Goal: Answer question/provide support: Share knowledge or assist other users

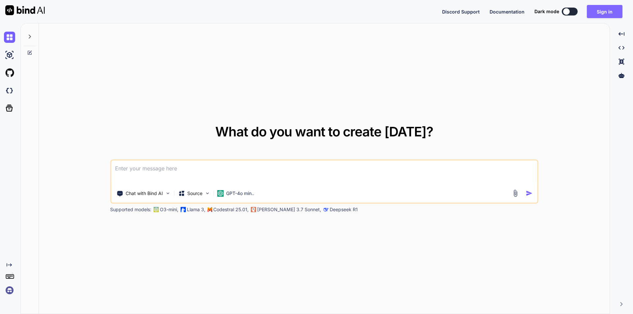
click at [604, 12] on button "Sign in" at bounding box center [605, 11] width 36 height 13
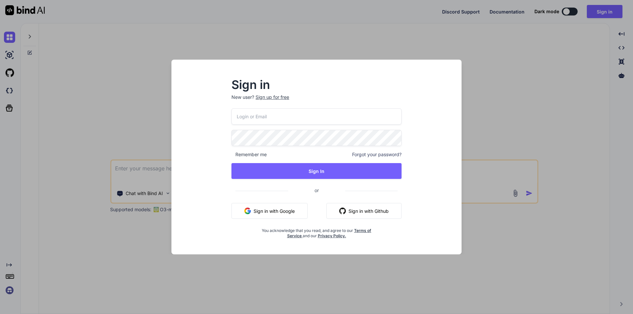
click at [294, 114] on input "email" at bounding box center [316, 116] width 170 height 16
type input "[EMAIL_ADDRESS][DOMAIN_NAME]"
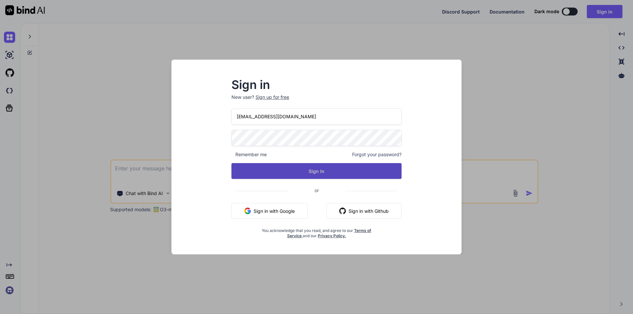
click at [296, 175] on button "Sign In" at bounding box center [316, 171] width 170 height 16
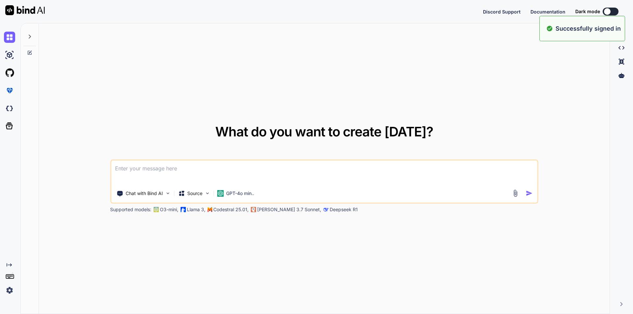
type textarea "x"
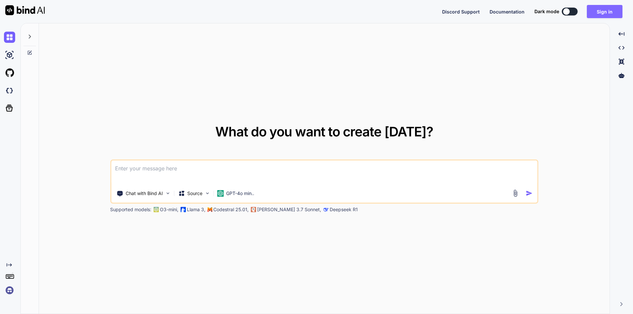
click at [597, 13] on button "Sign in" at bounding box center [605, 11] width 36 height 13
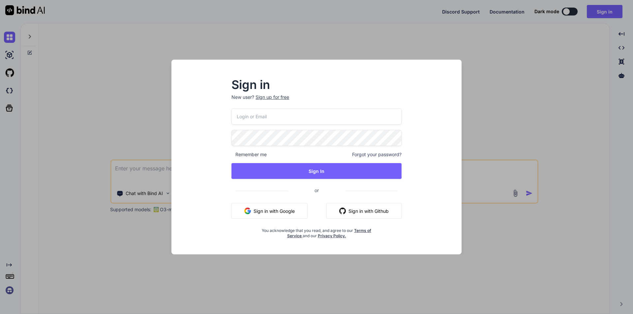
click at [263, 117] on input "email" at bounding box center [316, 116] width 170 height 16
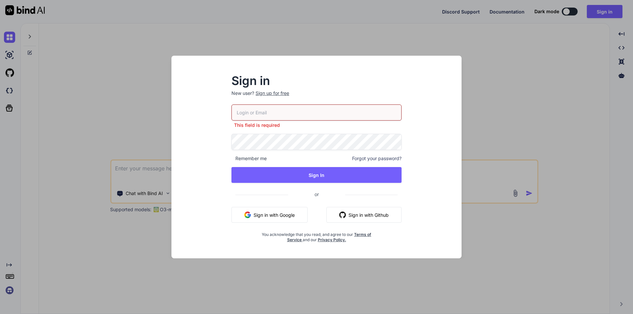
click at [493, 136] on div "Sign in New user? Sign up for free This field is required Remember me Forgot yo…" at bounding box center [316, 157] width 633 height 314
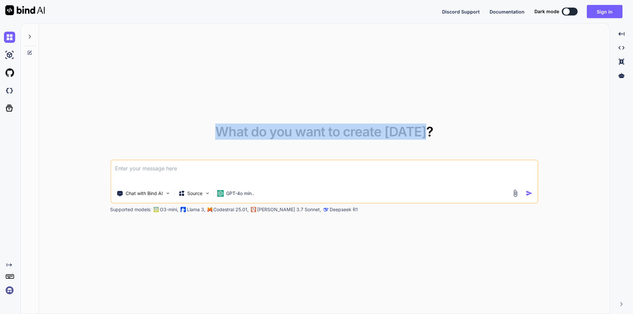
drag, startPoint x: 218, startPoint y: 133, endPoint x: 428, endPoint y: 132, distance: 210.6
click at [428, 132] on div "What do you want to create [DATE]? Chat with Bind AI Source GPT-4o min.. Suppor…" at bounding box center [324, 169] width 428 height 88
click at [433, 132] on div "What do you want to create [DATE]? Chat with Bind AI Source GPT-4o min.. Suppor…" at bounding box center [324, 169] width 428 height 88
drag, startPoint x: 430, startPoint y: 132, endPoint x: 224, endPoint y: 139, distance: 206.4
click at [224, 139] on div "What do you want to create [DATE]? Chat with Bind AI Source GPT-4o min.. Suppor…" at bounding box center [324, 169] width 428 height 88
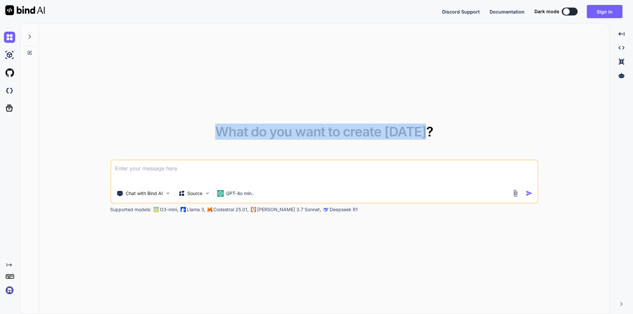
click at [436, 130] on div "What do you want to create [DATE]? Chat with Bind AI Source GPT-4o min.. Suppor…" at bounding box center [324, 169] width 428 height 88
drag, startPoint x: 429, startPoint y: 132, endPoint x: 219, endPoint y: 130, distance: 209.6
click at [219, 130] on span "What do you want to create [DATE]?" at bounding box center [324, 132] width 218 height 16
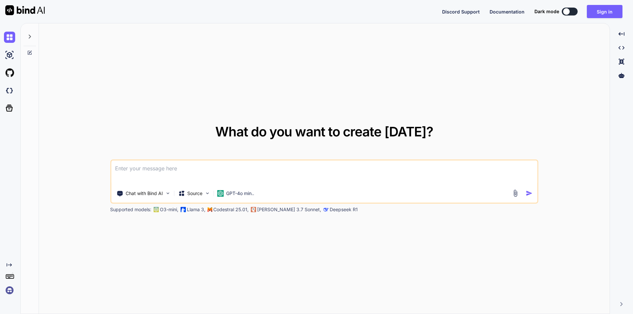
click at [230, 122] on div "What do you want to create [DATE]? Chat with Bind AI Source GPT-4o min.. Suppor…" at bounding box center [324, 168] width 570 height 291
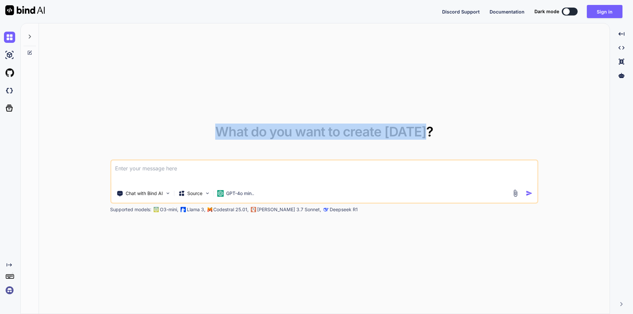
drag, startPoint x: 219, startPoint y: 130, endPoint x: 433, endPoint y: 134, distance: 213.3
click at [433, 134] on div "What do you want to create [DATE]? Chat with Bind AI Source GPT-4o min.. Suppor…" at bounding box center [324, 169] width 428 height 88
drag, startPoint x: 433, startPoint y: 134, endPoint x: 221, endPoint y: 139, distance: 212.0
click at [221, 139] on div "What do you want to create [DATE]? Chat with Bind AI Source GPT-4o min.. Suppor…" at bounding box center [324, 169] width 428 height 88
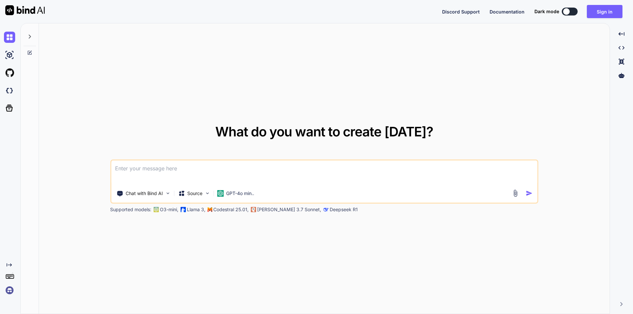
click at [283, 116] on div "What do you want to create [DATE]? Chat with Bind AI Source GPT-4o min.. Suppor…" at bounding box center [324, 168] width 570 height 291
click at [593, 16] on button "Sign in" at bounding box center [605, 11] width 36 height 13
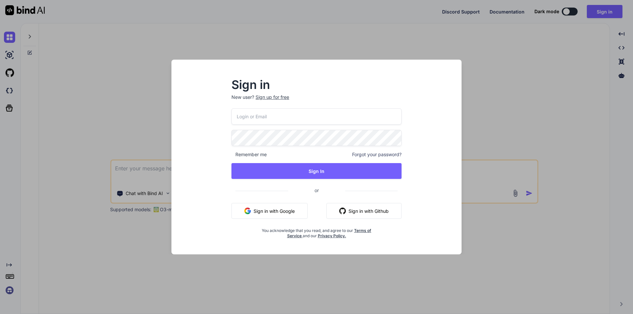
click at [283, 115] on input "email" at bounding box center [316, 116] width 170 height 16
type input "[EMAIL_ADDRESS][DOMAIN_NAME]"
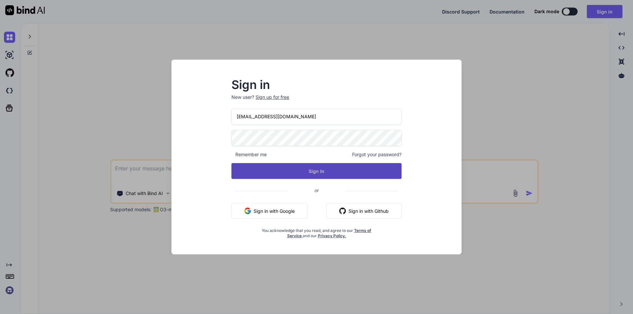
click at [284, 168] on button "Sign In" at bounding box center [316, 171] width 170 height 16
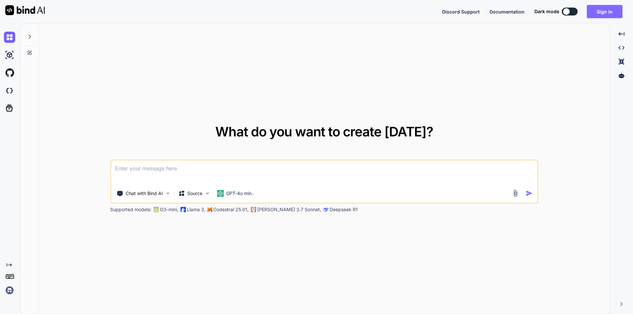
click at [599, 14] on button "Sign in" at bounding box center [605, 11] width 36 height 13
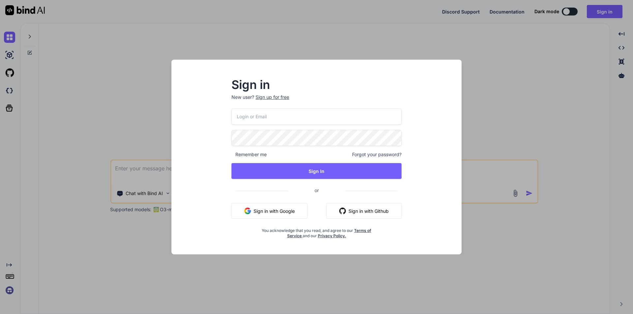
click at [261, 116] on input "email" at bounding box center [316, 116] width 170 height 16
type input "[EMAIL_ADDRESS][DOMAIN_NAME]"
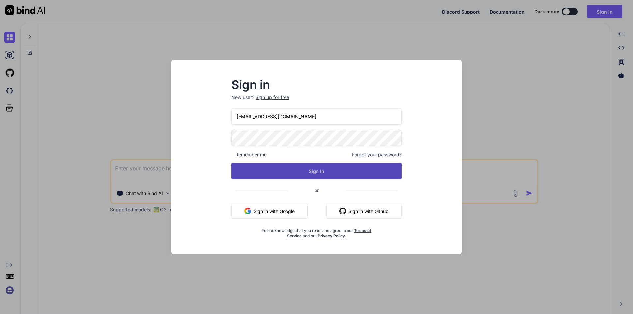
click at [301, 166] on button "Sign In" at bounding box center [316, 171] width 170 height 16
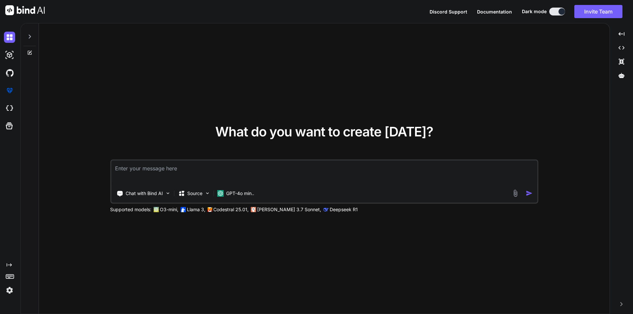
click at [213, 172] on textarea at bounding box center [324, 172] width 426 height 24
paste textarea "function drawLastHalfHourPieChart(data) { const lastHalfHourData = data[data.le…"
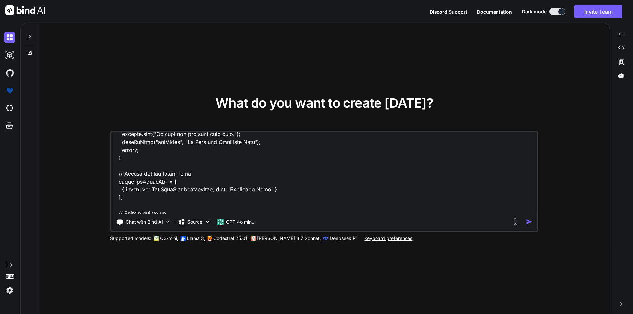
scroll to position [99, 0]
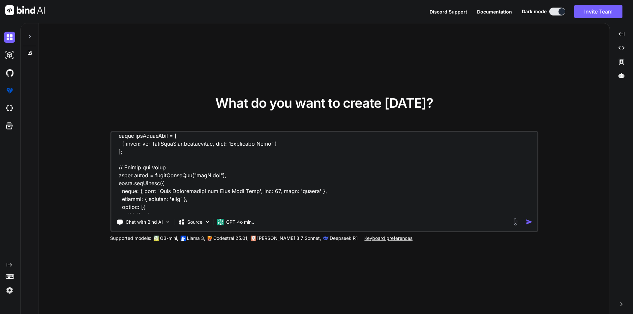
click at [202, 144] on textarea at bounding box center [324, 173] width 426 height 82
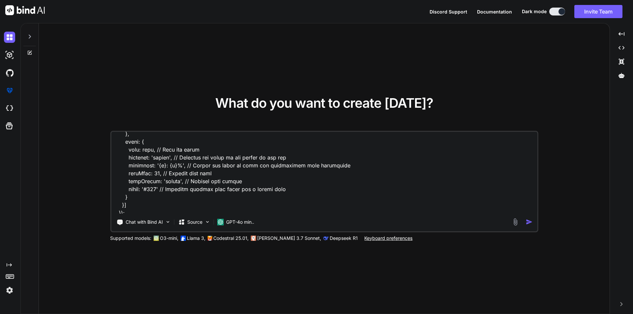
scroll to position [270, 0]
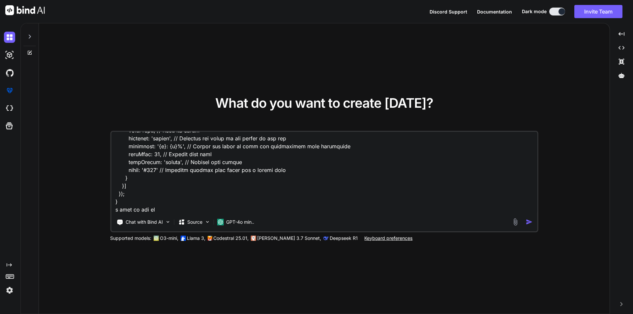
click at [167, 208] on textarea at bounding box center [324, 173] width 426 height 82
paste textarea "abandonrate"
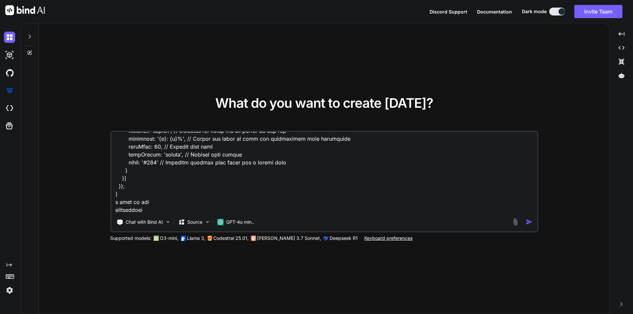
click at [164, 208] on textarea at bounding box center [324, 173] width 426 height 82
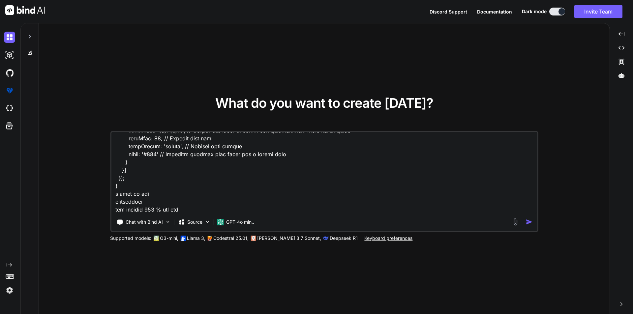
type textarea "i have this code function drawLastHalfHourPieChart(data) { const lastHalfHourDa…"
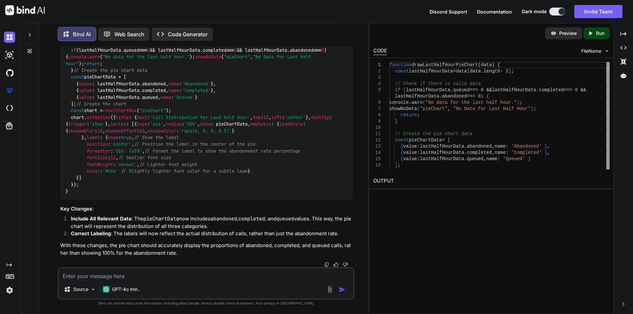
scroll to position [309, 0]
click at [161, 271] on textarea at bounding box center [206, 274] width 295 height 12
paste textarea "{ value: lastHalfHourData.abandonrate, name: 'Abandoned Rate' }"
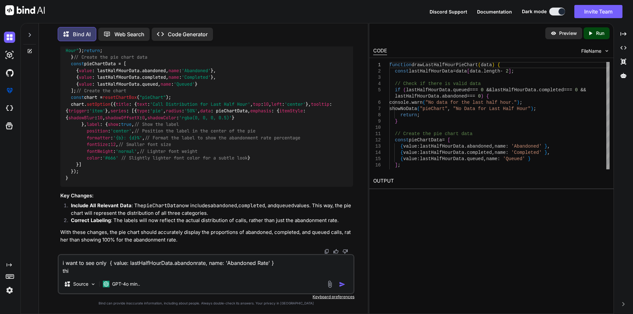
type textarea "i want to see only { value: lastHalfHourData.abandonrate, name: 'Abandoned Rate…"
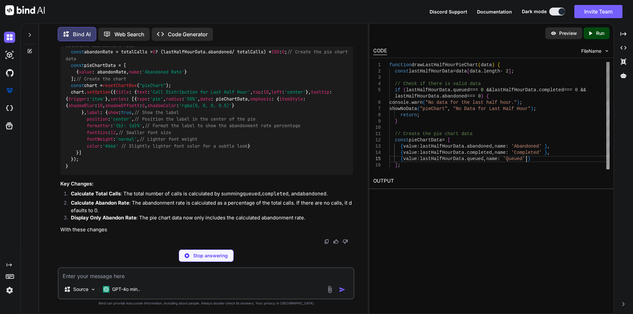
scroll to position [0, 0]
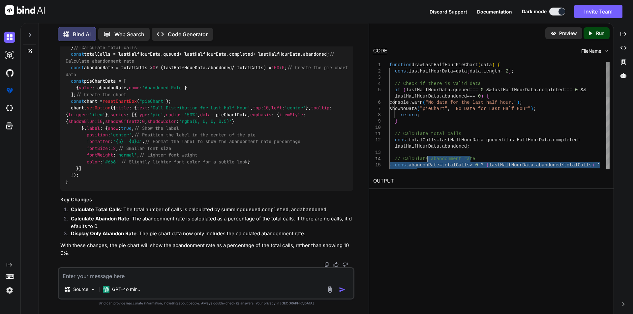
drag, startPoint x: 535, startPoint y: 159, endPoint x: 426, endPoint y: 158, distance: 108.8
click at [116, 278] on textarea at bounding box center [206, 274] width 295 height 12
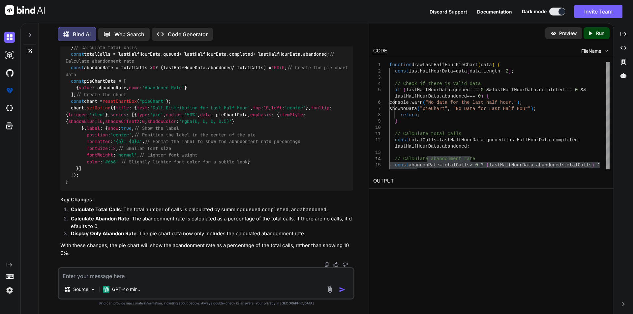
type textarea "n"
type textarea "no need the commples quesd or abodenment data this is new coloumn whihc i want …"
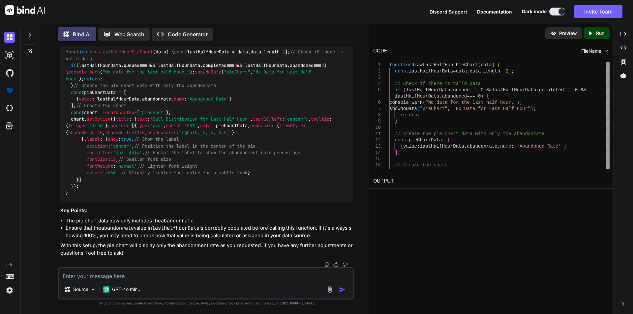
scroll to position [1047, 0]
click at [336, 41] on img at bounding box center [336, 37] width 5 height 5
click at [130, 274] on textarea at bounding box center [206, 274] width 295 height 12
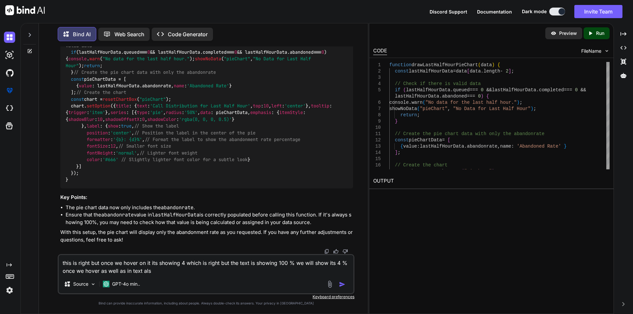
type textarea "this is right but once we hover on it its showing 4 which is right but the text…"
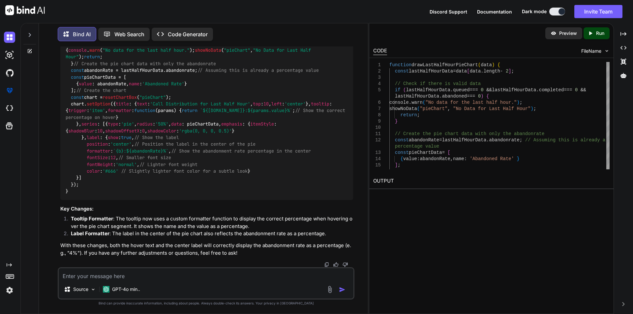
scroll to position [1546, 0]
click at [334, 18] on img at bounding box center [336, 15] width 5 height 5
click at [145, 272] on textarea at bounding box center [206, 274] width 295 height 12
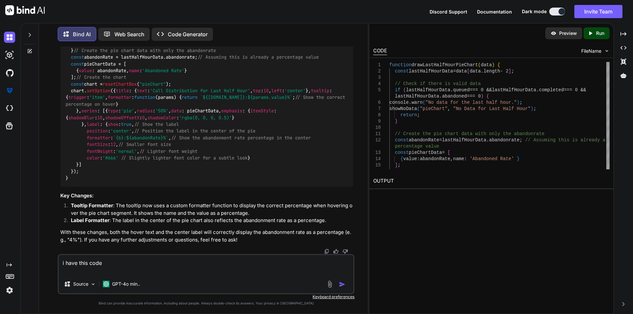
paste textarea "function drawStatusBarChart(data) { const el = document.getElementById("agentBa…"
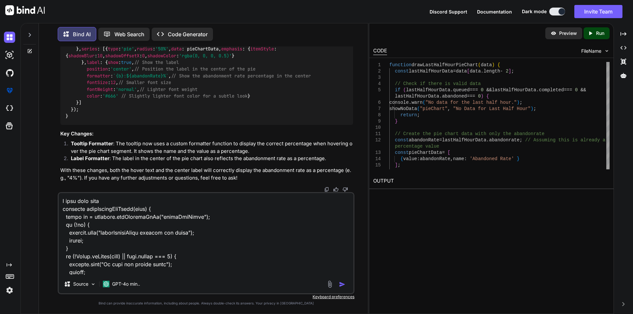
scroll to position [784, 0]
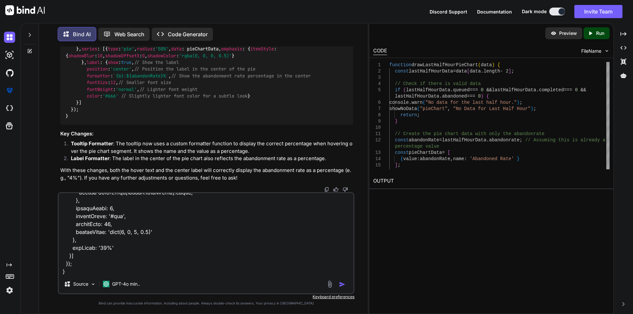
click at [90, 272] on textarea at bounding box center [206, 234] width 295 height 82
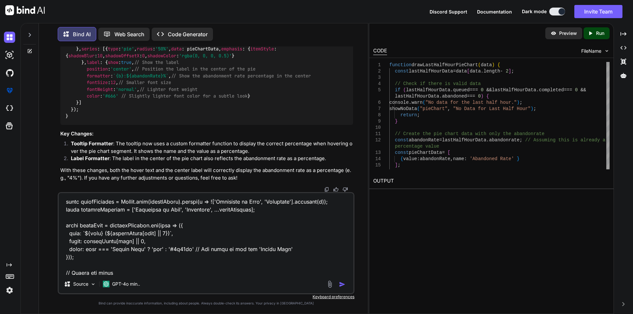
scroll to position [330, 0]
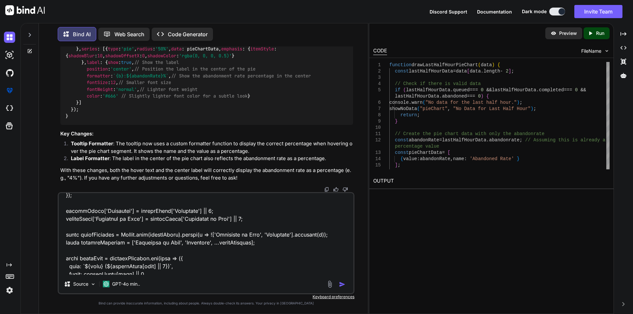
click at [167, 211] on textarea at bounding box center [206, 234] width 295 height 82
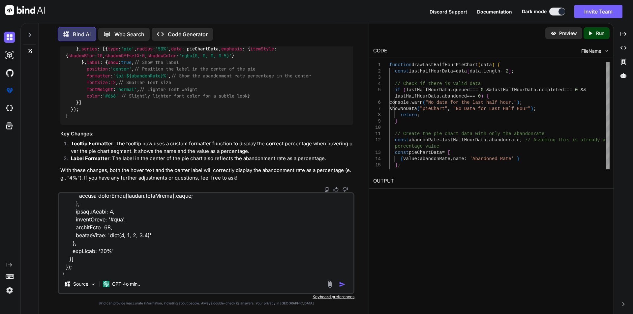
scroll to position [800, 0]
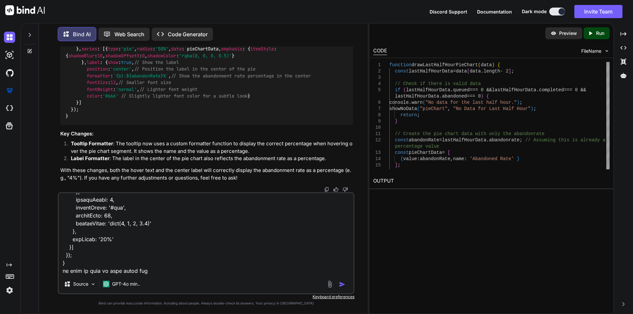
click at [156, 261] on textarea at bounding box center [206, 234] width 295 height 82
paste textarea "Available"
click at [101, 263] on textarea at bounding box center [206, 234] width 295 height 82
type textarea "i have this code function drawStatusBarChart(data) { const el = document.getEle…"
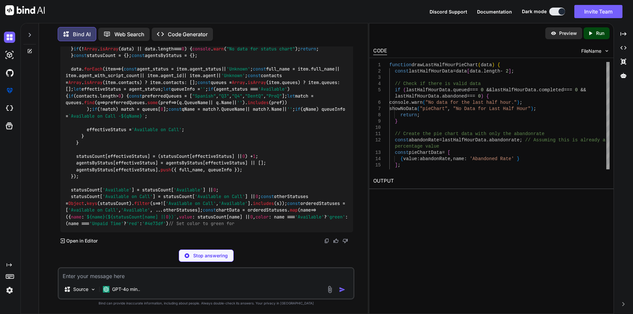
scroll to position [2447, 0]
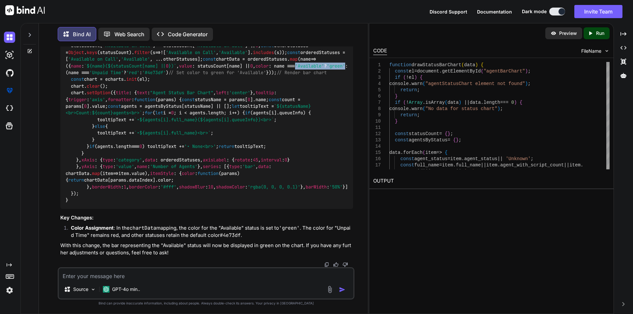
drag, startPoint x: 176, startPoint y: 217, endPoint x: 119, endPoint y: 216, distance: 57.3
click at [119, 204] on code "function drawStatusBarChart ( data ) { const el = document . getElementById ( "…" at bounding box center [208, 42] width 285 height 323
copy code "'Available' ? 'green'"
click at [124, 275] on textarea at bounding box center [206, 274] width 295 height 12
paste textarea "'Available' ? 'green'"
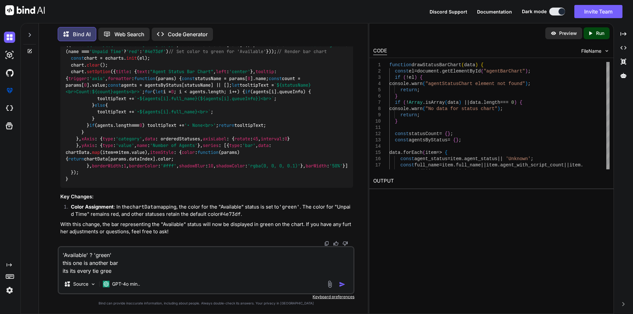
type textarea "'Available' ? 'green' this one is another bar its its every tie green"
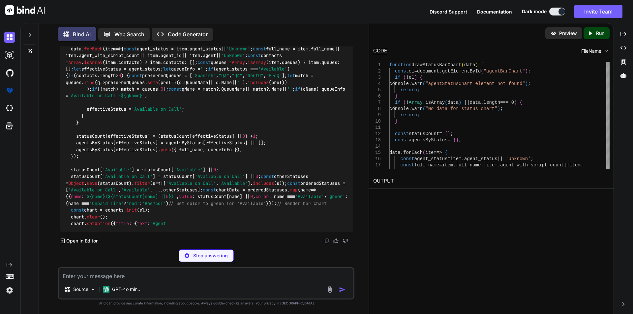
scroll to position [3376, 0]
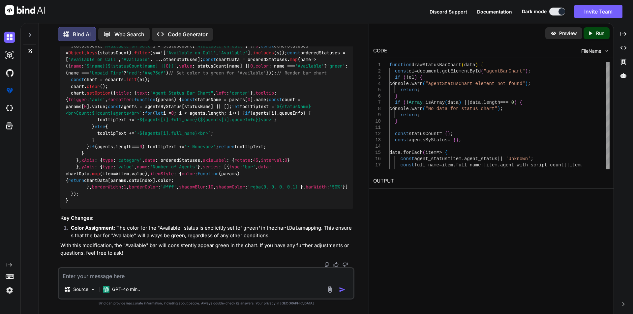
drag, startPoint x: 75, startPoint y: 169, endPoint x: 347, endPoint y: 170, distance: 272.2
click at [347, 170] on code "function drawStatusBarChart ( data ) { const el = document . getElementById ( "…" at bounding box center [208, 42] width 285 height 323
copy code "color : name === 'Available' ? 'green' : (name === 'Unpaid Time' ? 'red' : '#4e…"
click at [107, 276] on textarea at bounding box center [206, 274] width 295 height 12
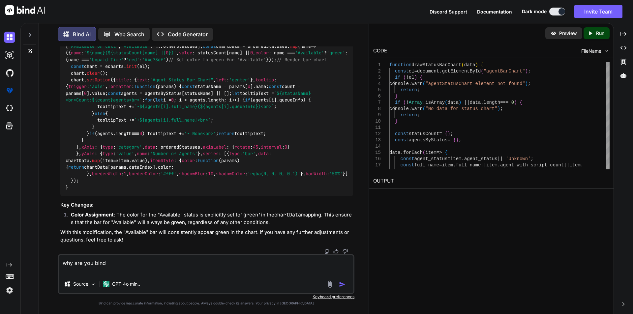
paste textarea "color: name === 'Available' ? 'green' : (name === 'Unpaid Time' ? 'red' : '#4e7…"
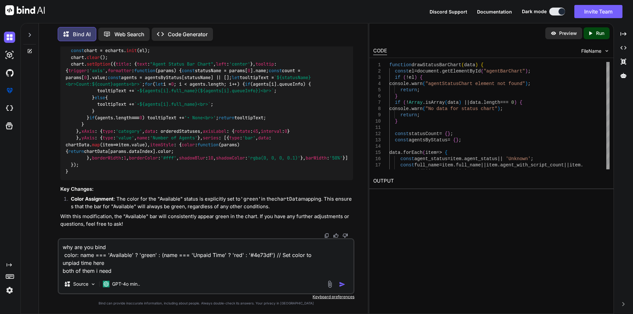
type textarea "why are you bind color: name === 'Available' ? 'green' : (name === 'Unpaid Time…"
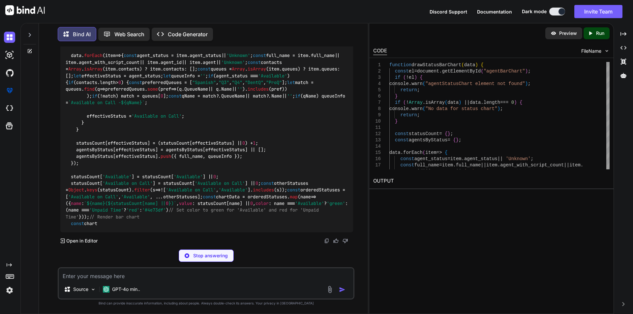
scroll to position [4253, 0]
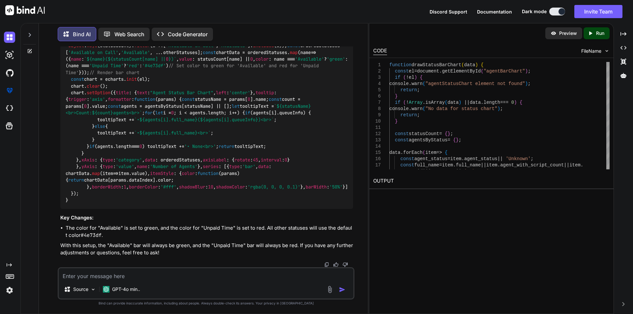
drag, startPoint x: 75, startPoint y: 190, endPoint x: 198, endPoint y: 197, distance: 123.4
click at [198, 197] on div "function drawStatusBarChart ( data ) { const el = document . getElementById ( "…" at bounding box center [206, 39] width 293 height 340
copy code "color : name === 'Available' ? 'green' : (name === 'Unpaid Time' ? 'red' : '#4e…"
click at [188, 279] on textarea at bounding box center [206, 274] width 295 height 12
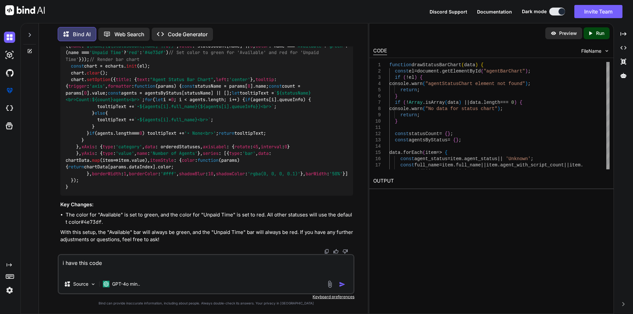
paste textarea ".chart-grid(style="margin-top: 30px; display: flex; flex-wrap: nowrap; gap: 20p…"
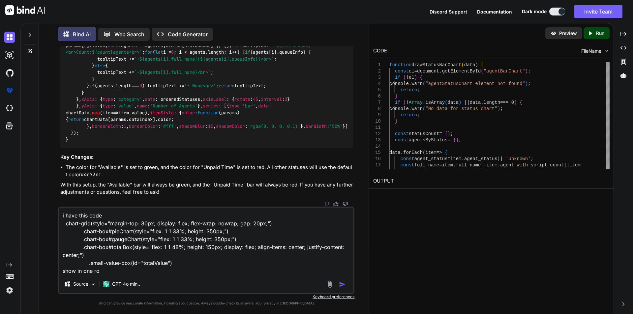
type textarea "i have this code .chart-grid(style="margin-top: 30px; display: flex; flex-wrap:…"
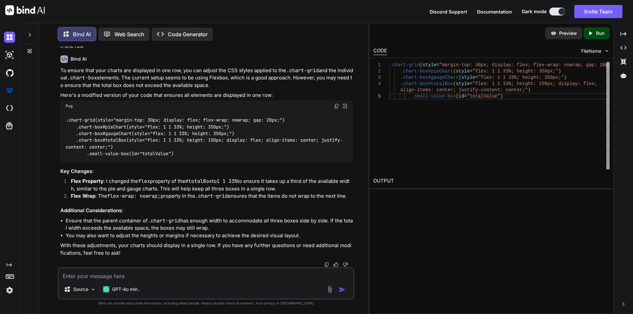
scroll to position [4888, 0]
click at [129, 275] on textarea at bounding box center [206, 274] width 295 height 12
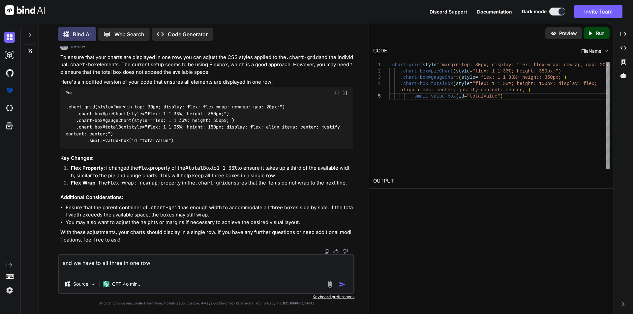
paste textarea ".chart-container(style="display: flex; flex-wrap: wrap; gap: 20px; margin-top: …"
type textarea "and we have to all three in one row .chart-container(style="display: flex; flex…"
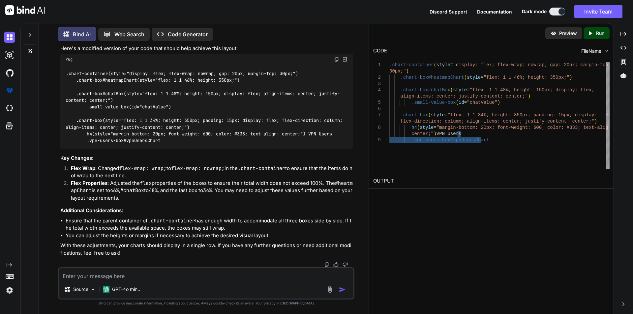
scroll to position [0, 0]
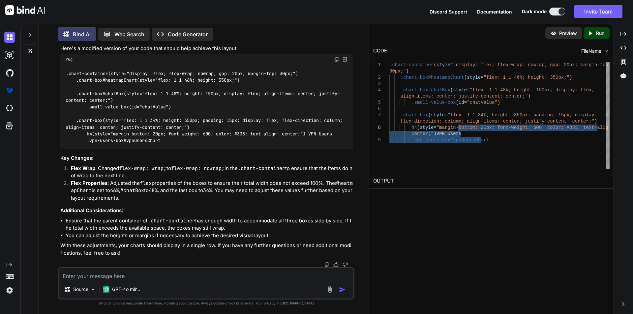
drag, startPoint x: 487, startPoint y: 140, endPoint x: 457, endPoint y: 130, distance: 31.8
click at [457, 130] on div ".chart-container ( style = "display: flex; flex-wrap: nowrap; gap: 20px; marg i…" at bounding box center [499, 115] width 220 height 107
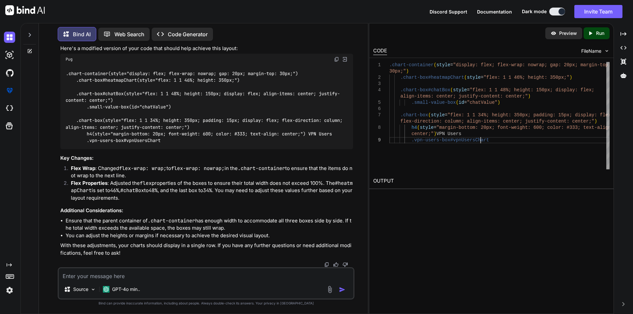
click at [488, 142] on div ".chart-container ( style = "display: flex; flex-wrap: nowrap; gap: 20px; marg i…" at bounding box center [499, 115] width 220 height 107
click at [488, 140] on div ".chart-container ( style = "display: flex; flex-wrap: nowrap; gap: 20px; marg i…" at bounding box center [499, 115] width 220 height 107
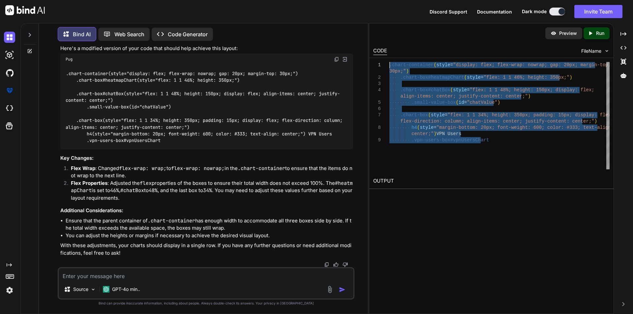
drag, startPoint x: 487, startPoint y: 137, endPoint x: 387, endPoint y: 68, distance: 122.4
click at [389, 68] on div ".chart-container ( style = "display: flex; flex-wrap: nowrap; gap: 20px; marg i…" at bounding box center [499, 115] width 220 height 107
type textarea ".chart-container(style="display: flex; flex-wrap: nowrap; gap: 20px; margin-top…"
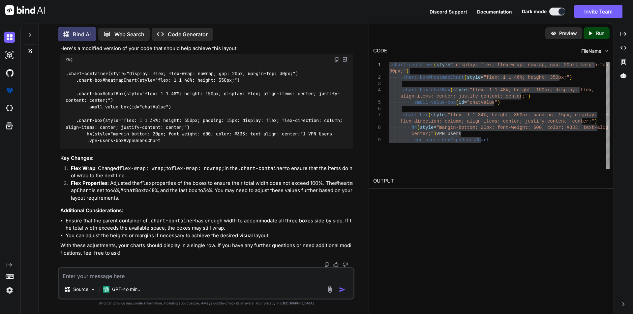
click at [146, 275] on textarea at bounding box center [206, 274] width 295 height 12
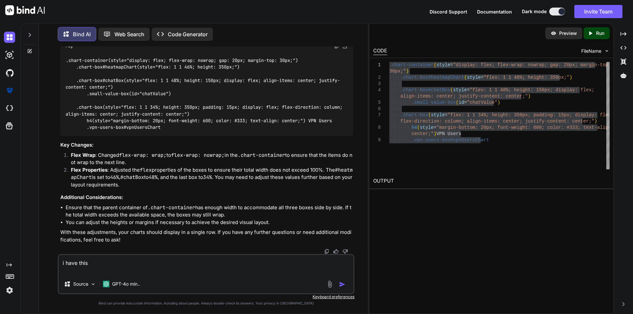
paste textarea "// --- Chat Box --- if ($('#chatValue').length) { $('#chatValue').text(totalCha…"
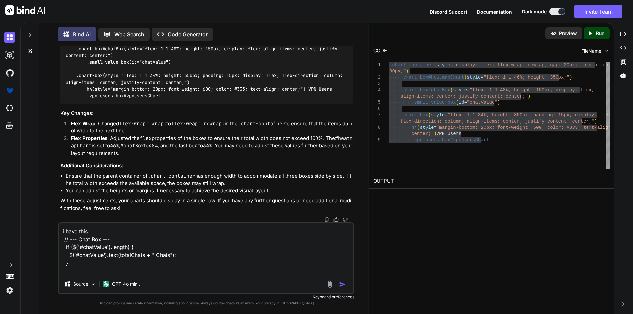
scroll to position [5250, 0]
click at [81, 270] on textarea "i have this // --- Chat Box --- if ($('#chatValue').length) { $('#chatValue').t…" at bounding box center [206, 248] width 295 height 51
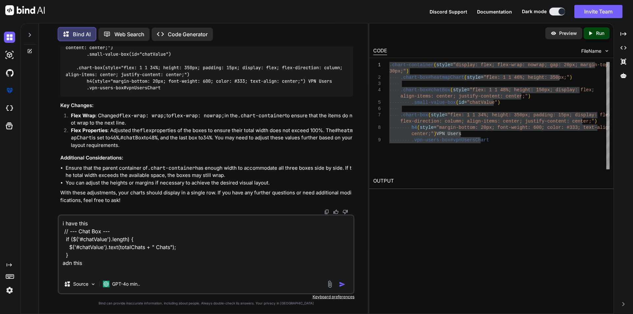
paste textarea ".chart-box#chatBox(style="flex: 1 1 48%; height: 150px; display: flex; align-it…"
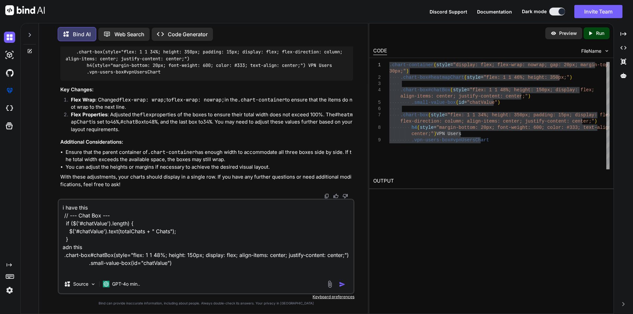
scroll to position [8, 0]
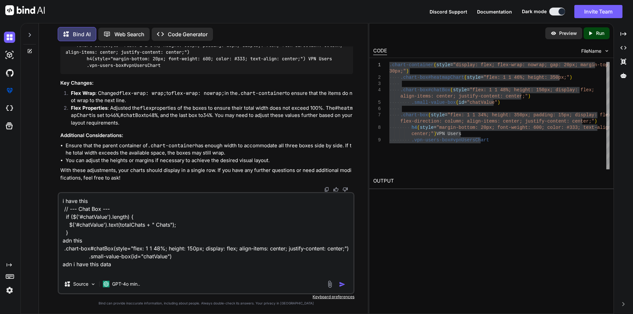
paste textarea "Time Queued Completed Abandoned Abandon Rate Inbound Minutes Chats Total 453 42…"
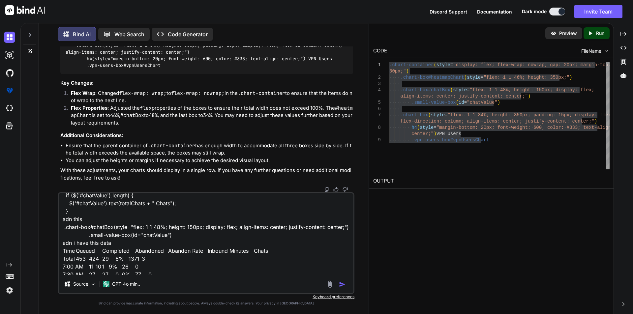
scroll to position [33, 0]
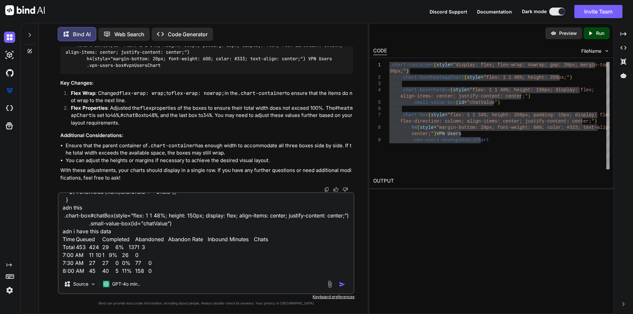
click at [256, 246] on textarea "i have this // --- Chat Box --- if ($('#chatValue').length) { $('#chatValue').t…" at bounding box center [206, 234] width 295 height 82
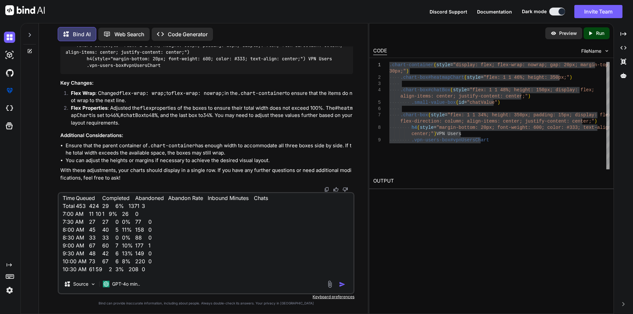
scroll to position [104, 0]
click at [149, 266] on textarea "i have this // --- Chat Box --- if ($('#chatValue').length) { $('#chatValue').t…" at bounding box center [206, 234] width 295 height 82
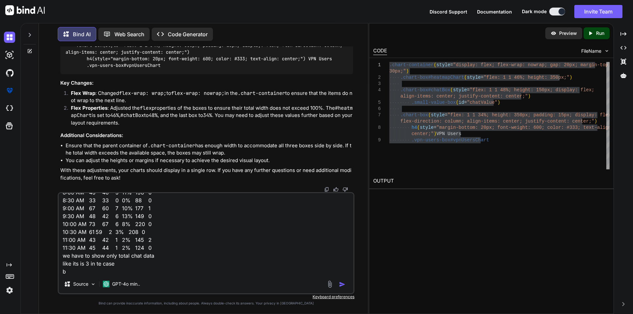
scroll to position [119, 0]
type textarea "i have this // --- Chat Box --- if ($('#chatValue').length) { $('#chatValue').t…"
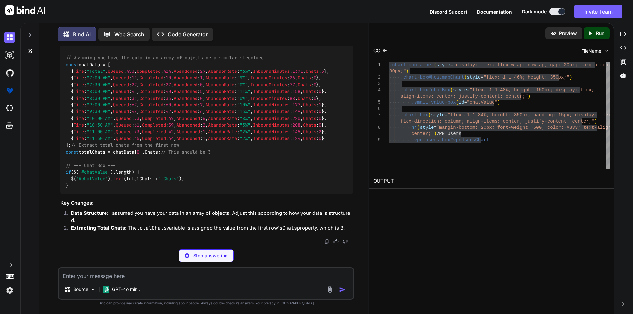
scroll to position [5662, 0]
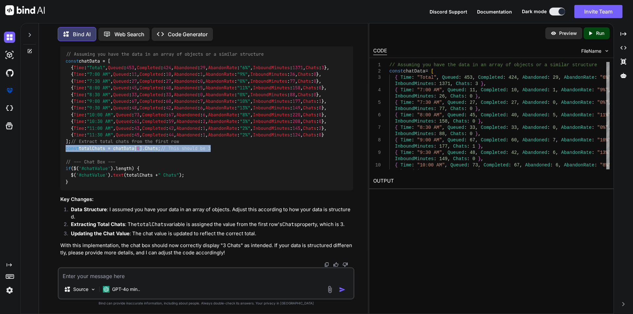
drag, startPoint x: 220, startPoint y: 152, endPoint x: 60, endPoint y: 149, distance: 160.5
click at [60, 149] on div "You Bind AI The issue you're encountering, where the pie chart is showing 100% …" at bounding box center [206, 156] width 295 height 221
copy code "const totalChats = chatData[ 0 ]. Chats ; // This should be 3"
click at [207, 151] on span "// This should be 3" at bounding box center [185, 148] width 50 height 6
drag, startPoint x: 228, startPoint y: 151, endPoint x: 59, endPoint y: 153, distance: 169.1
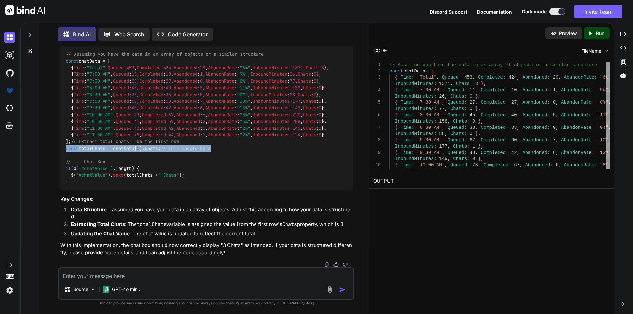
click at [59, 153] on div "You Bind AI The issue you're encountering, where the pie chart is showing 100% …" at bounding box center [206, 156] width 295 height 221
copy code "const totalChats = chatData[ 0 ]. Chats ; // This should be 3"
click at [237, 276] on textarea at bounding box center [206, 274] width 295 height 12
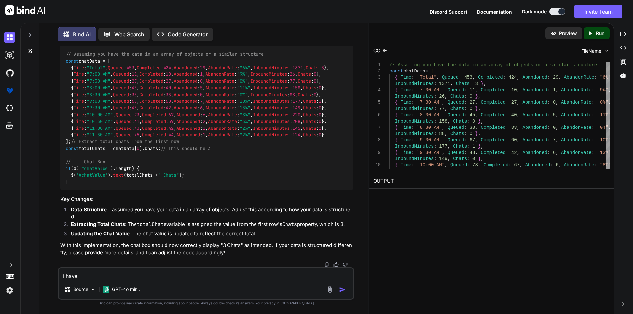
click at [186, 277] on textarea "i have" at bounding box center [206, 274] width 295 height 12
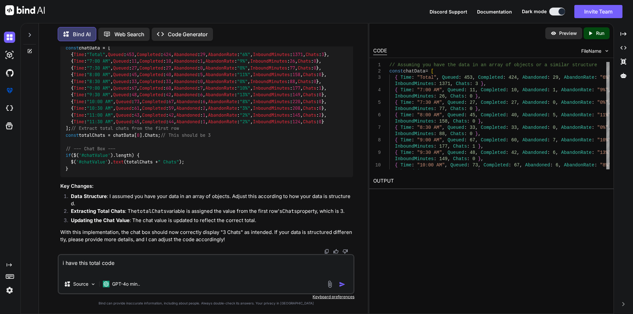
paste textarea "function drawAllTodayCharts(data) { const times = [DOMAIN_NAME](d => [DOMAIN_NA…"
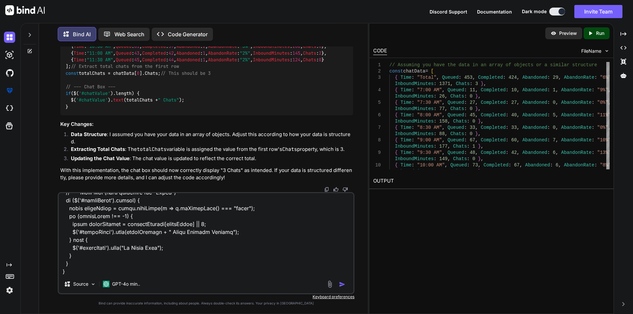
scroll to position [981, 0]
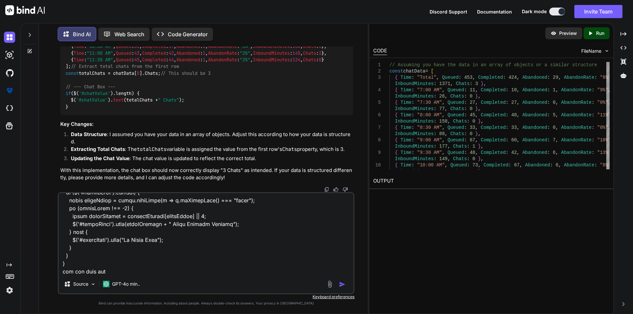
type textarea "i have this total code function drawAllTodayCharts(data) { const times = [DOMAI…"
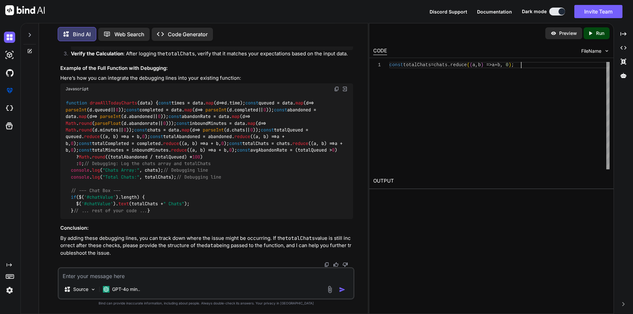
scroll to position [0, 0]
drag, startPoint x: 529, startPoint y: 64, endPoint x: 389, endPoint y: 64, distance: 139.7
click at [389, 64] on div "const totalChats = chats . reduce ( ( a , b ) => a + b , 0 ) ;" at bounding box center [499, 115] width 220 height 107
type textarea "const totalChats = chats.reduce((a, b) => a + b, 0);"
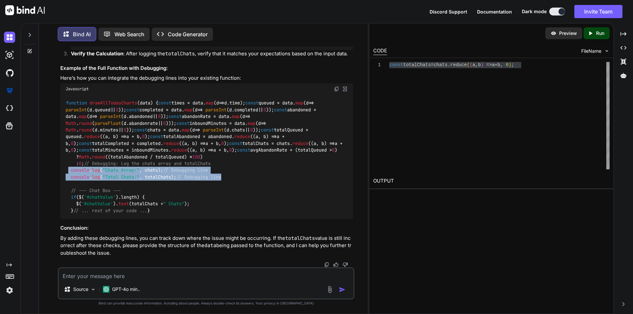
drag, startPoint x: 228, startPoint y: 156, endPoint x: 70, endPoint y: 151, distance: 158.3
click at [70, 151] on div "function drawAllTodayCharts ( data ) { const times = data. map ( d => d. time )…" at bounding box center [206, 157] width 293 height 125
copy code "console . log ( "Chats Array:" , chats); // Debugging line console . log ( "Tot…"
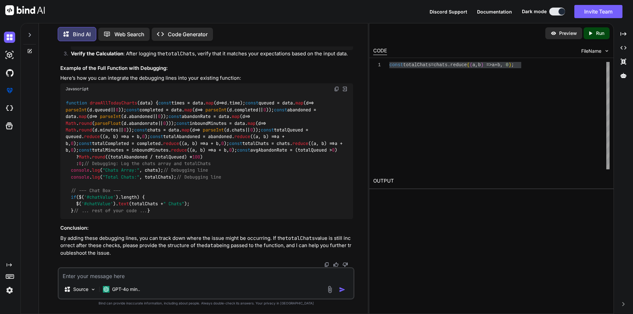
click at [149, 278] on textarea at bounding box center [206, 274] width 295 height 12
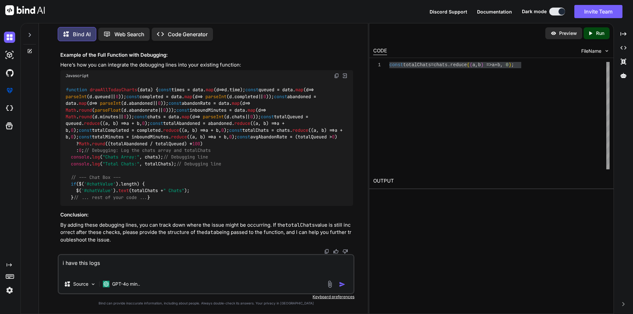
paste textarea "Chats Array: (11) [0, 0, 0, 0, 1, 0, 0, 0, 2, 1, 4] dashboard.js:1778 Total Cha…"
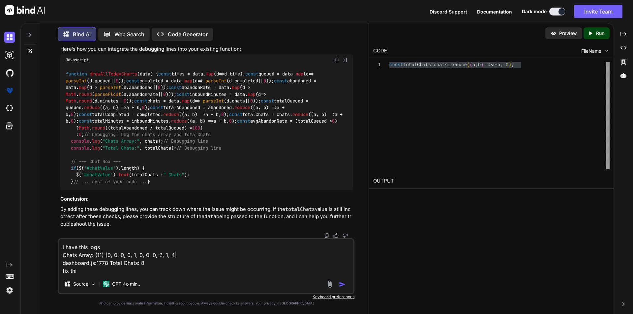
type textarea "i have this logs Chats Array: (11) [0, 0, 0, 0, 1, 0, 0, 0, 2, 1, 4] dashboard.…"
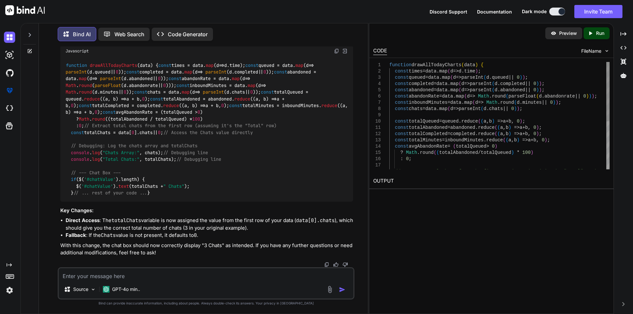
scroll to position [6780, 0]
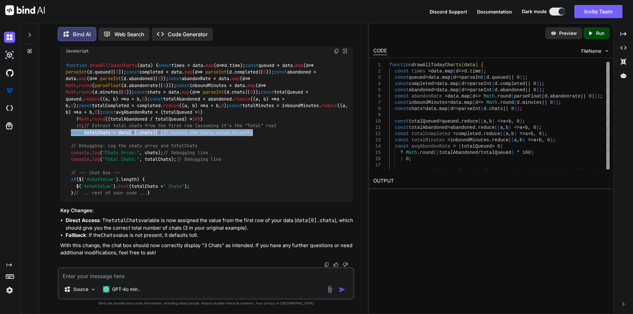
drag, startPoint x: 273, startPoint y: 188, endPoint x: 70, endPoint y: 189, distance: 203.0
click at [70, 189] on div "function drawAllTodayCharts ( data ) { const times = data. map ( d => d. time )…" at bounding box center [206, 129] width 293 height 145
copy code "const totalChats = data[ 0 ]. chats || 0 ; // Access the Chats value directly"
click at [121, 276] on textarea at bounding box center [206, 274] width 295 height 12
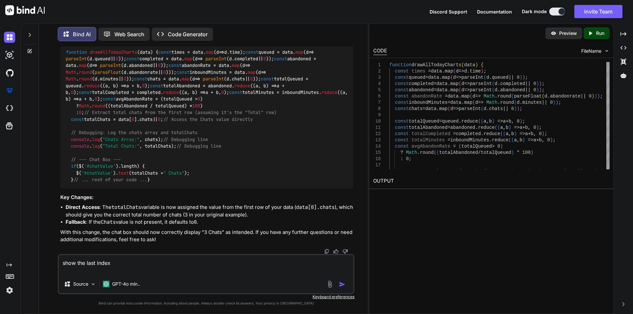
paste textarea "Chats Array: (12) [0, 0, 0, 0, 1, 0, 0, 0, 2, 1, 0, 4] dashboard.js:1778 Total …"
type textarea "show the last index Chats Array: (12) [0, 0, 0, 0, 1, 0, 0, 0, 2, 1, 0, 4] dash…"
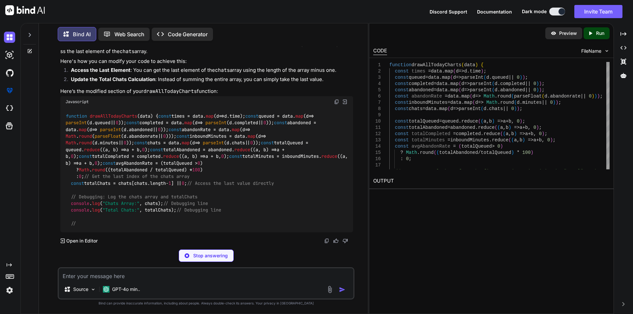
scroll to position [7165, 0]
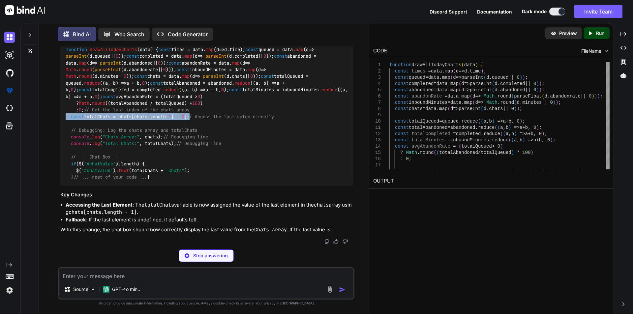
drag, startPoint x: 67, startPoint y: 198, endPoint x: 206, endPoint y: 195, distance: 139.1
click at [206, 181] on code "function drawAllTodayCharts ( data ) { const times = data. map ( d => d. time )…" at bounding box center [208, 113] width 285 height 134
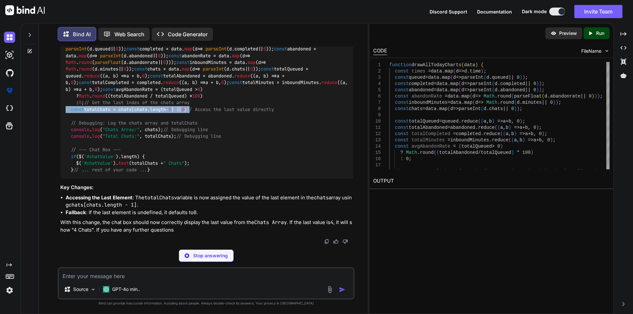
copy code "const totalChats = chats[chats. length - 1 ] || 0 ; /"
